Goal: Task Accomplishment & Management: Manage account settings

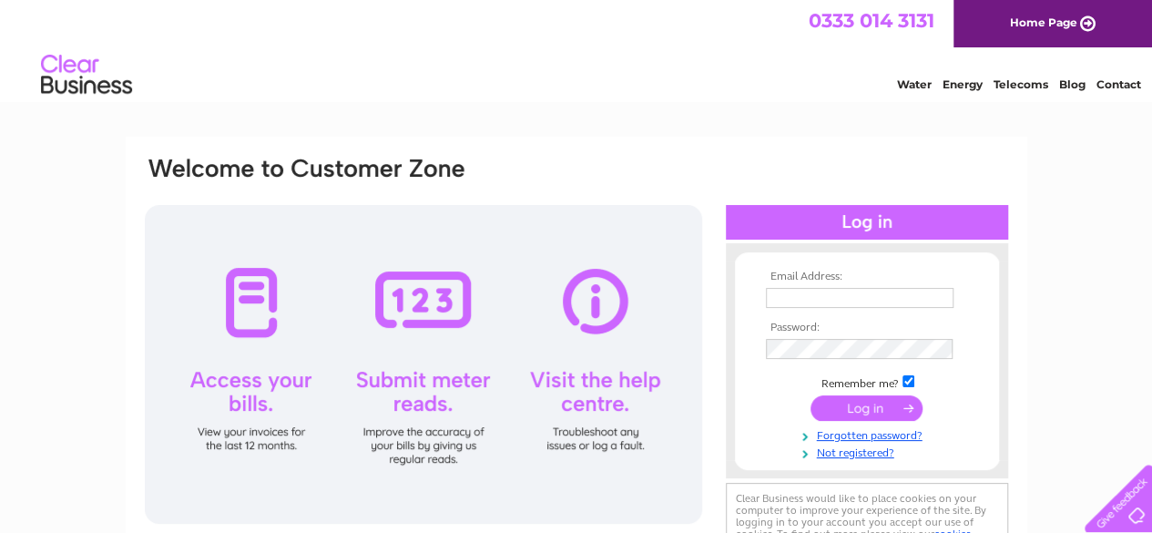
type input "alex.sharp@stemrecsolutions.co.uk"
click at [861, 411] on input "submit" at bounding box center [866, 407] width 112 height 25
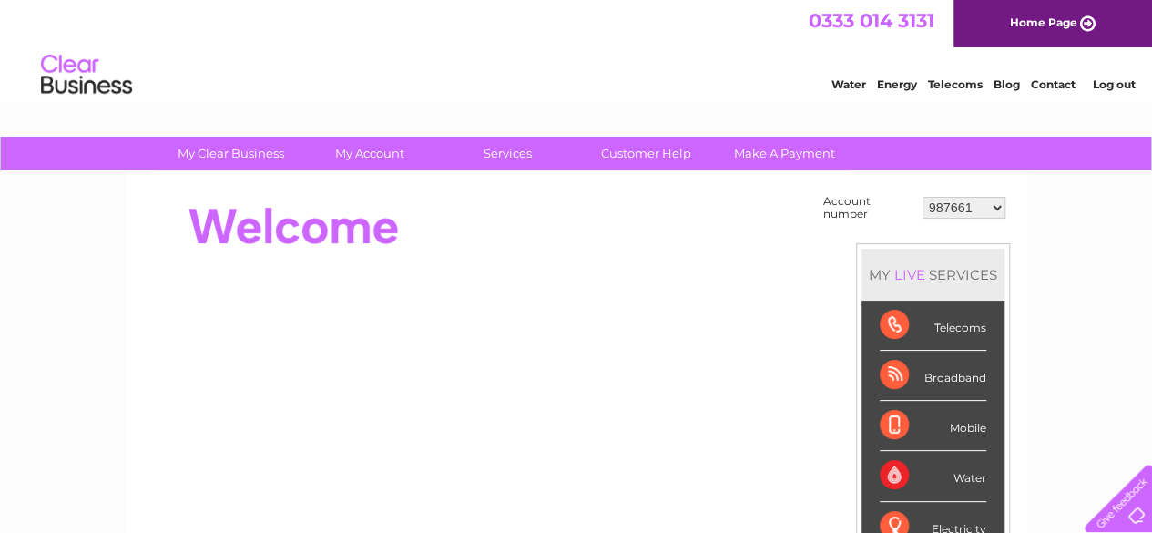
click at [953, 207] on select "987661 30309520" at bounding box center [963, 208] width 83 height 22
select select "30309520"
click at [922, 197] on select "987661 30309520" at bounding box center [963, 208] width 83 height 22
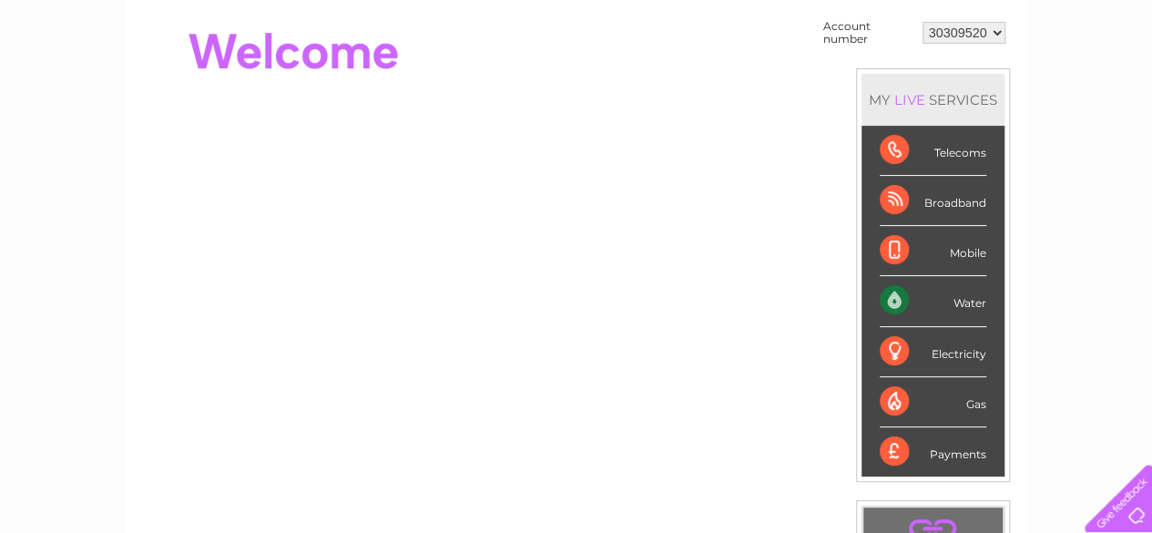
scroll to position [91, 0]
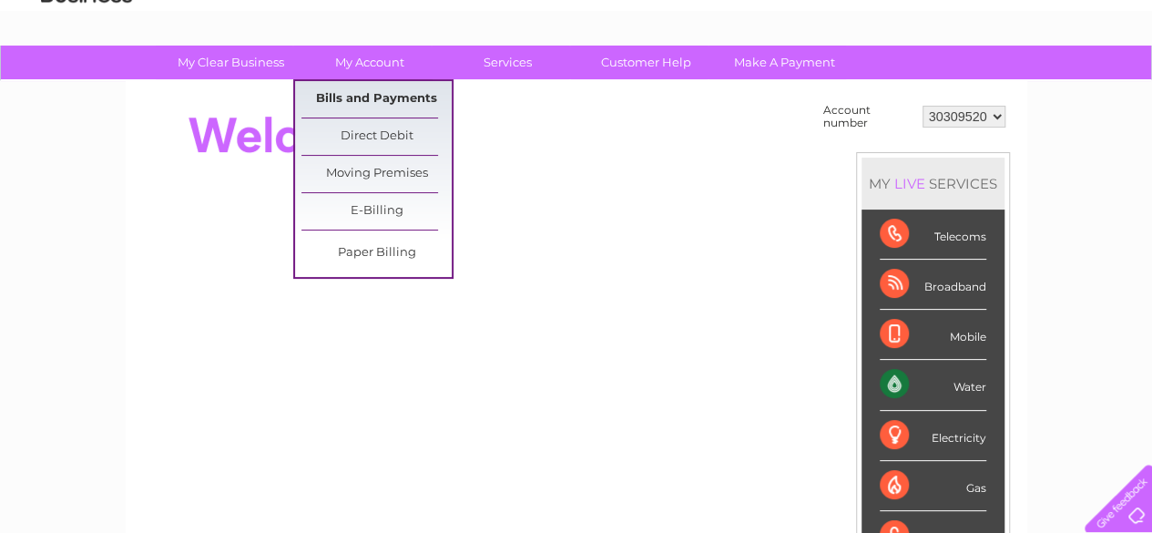
click at [392, 98] on link "Bills and Payments" at bounding box center [376, 99] width 150 height 36
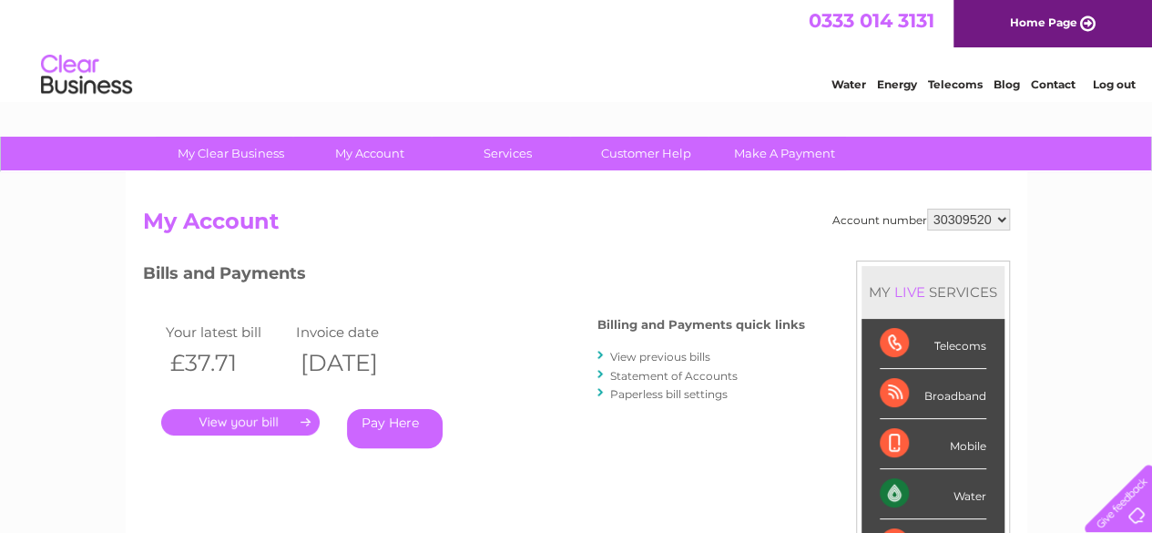
click at [244, 427] on link "." at bounding box center [240, 422] width 158 height 26
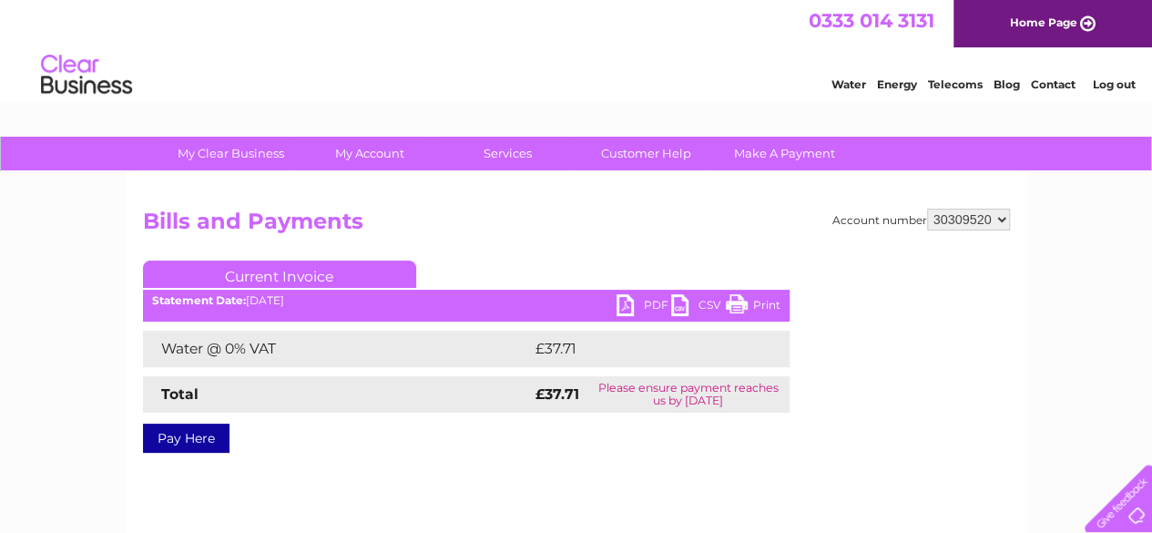
click at [656, 305] on link "PDF" at bounding box center [643, 307] width 55 height 26
